Goal: Contribute content

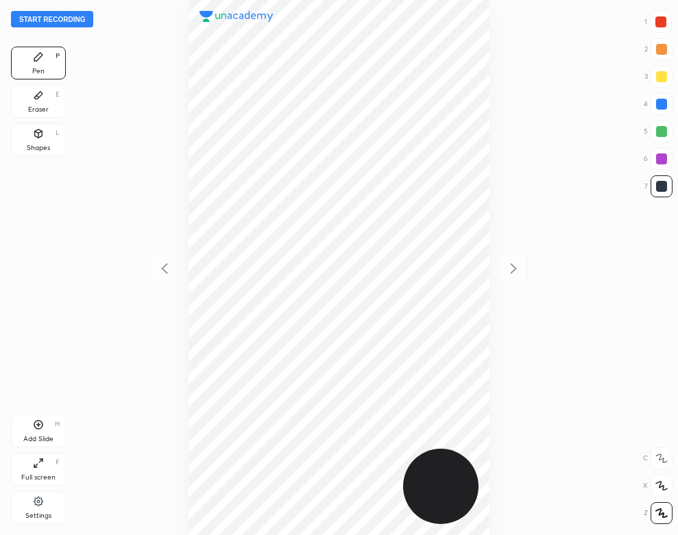
scroll to position [535, 458]
click at [84, 18] on button "Start recording" at bounding box center [52, 19] width 82 height 16
click at [38, 103] on div "Eraser E" at bounding box center [38, 101] width 55 height 33
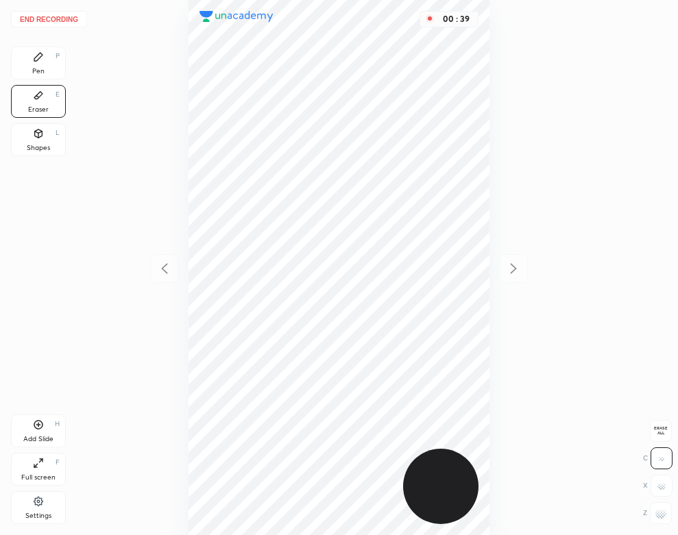
click at [55, 71] on div "Pen P" at bounding box center [38, 63] width 55 height 33
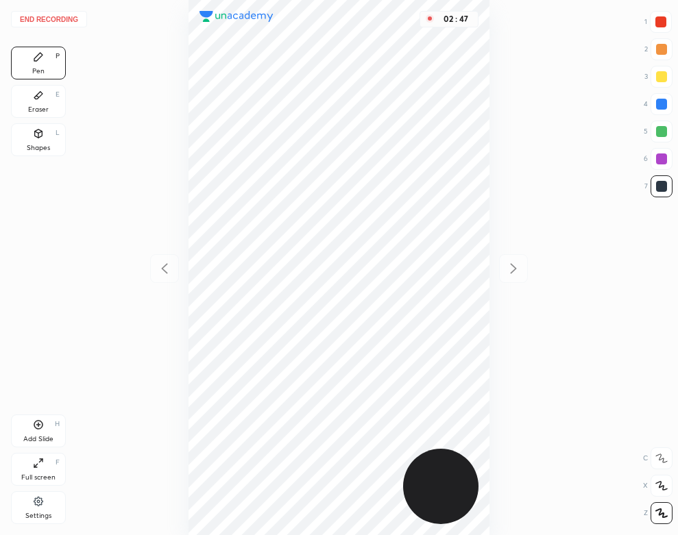
click at [59, 429] on div "Add Slide H" at bounding box center [38, 431] width 55 height 33
click at [69, 14] on button "End recording" at bounding box center [49, 19] width 76 height 16
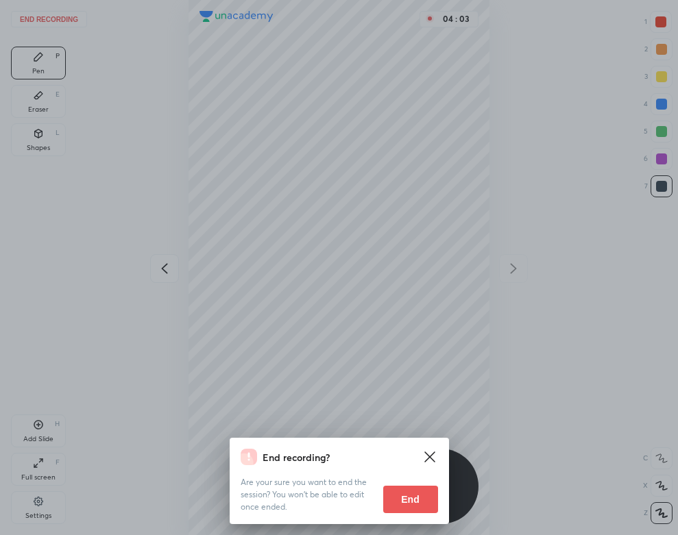
click at [398, 499] on button "End" at bounding box center [410, 499] width 55 height 27
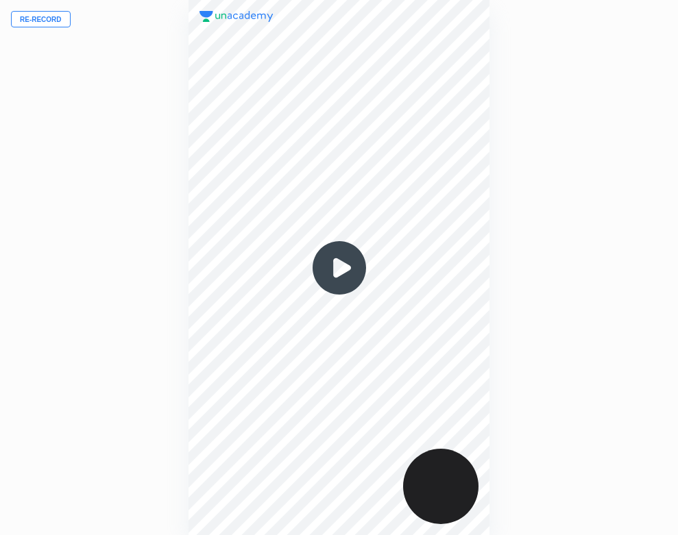
click at [330, 267] on img at bounding box center [339, 268] width 66 height 66
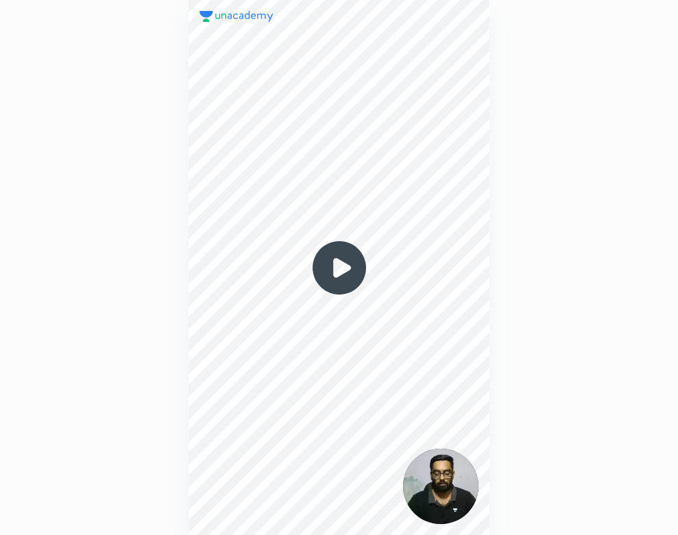
scroll to position [535, 458]
